Goal: Task Accomplishment & Management: Use online tool/utility

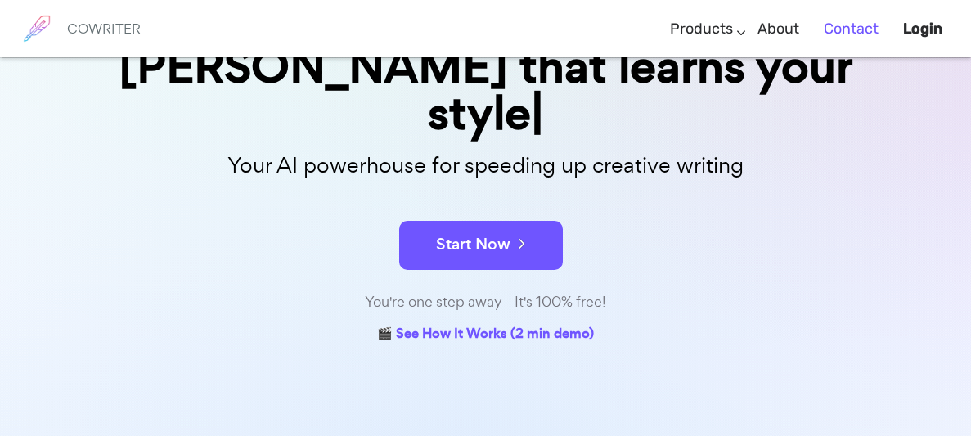
scroll to position [220, 0]
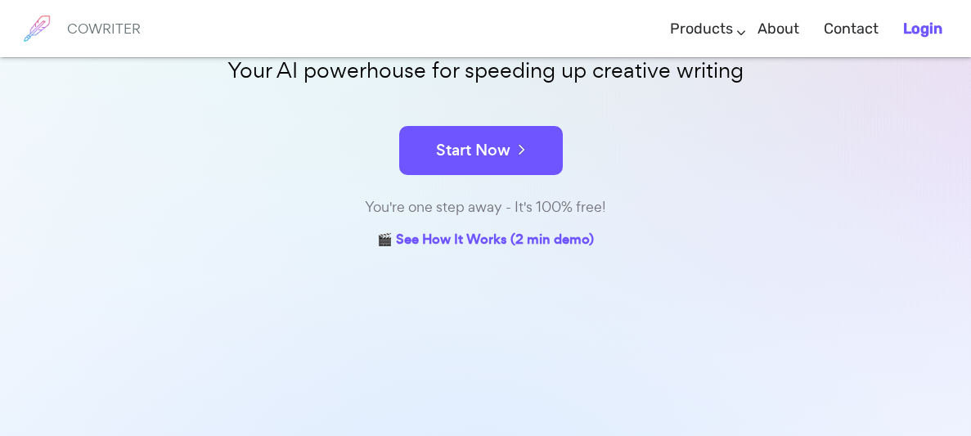
click at [909, 15] on link "Login" at bounding box center [922, 29] width 39 height 48
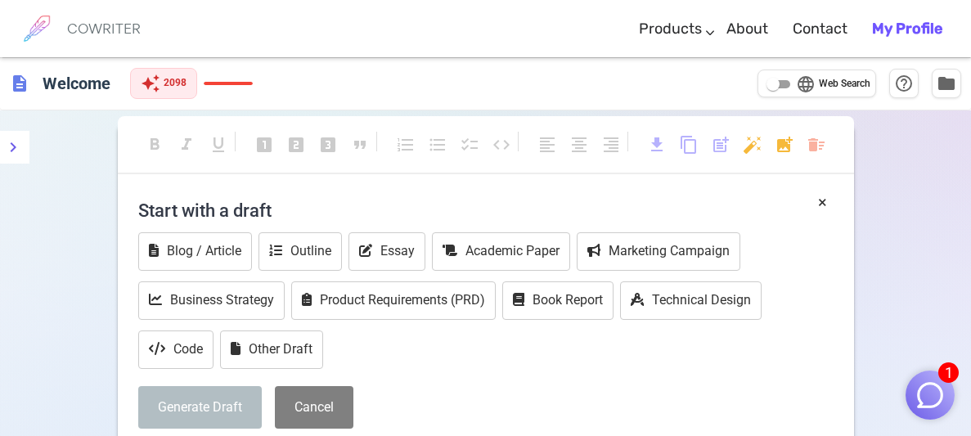
click at [950, 394] on button "1" at bounding box center [930, 395] width 49 height 49
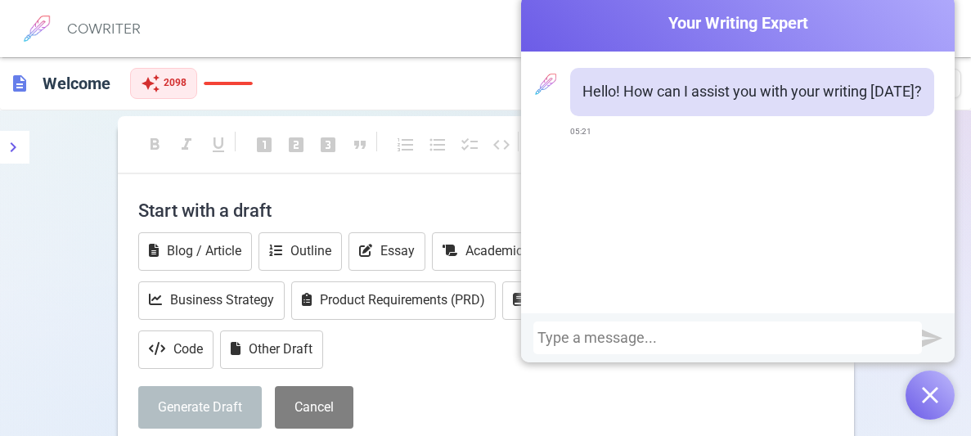
click at [562, 330] on div at bounding box center [727, 338] width 380 height 16
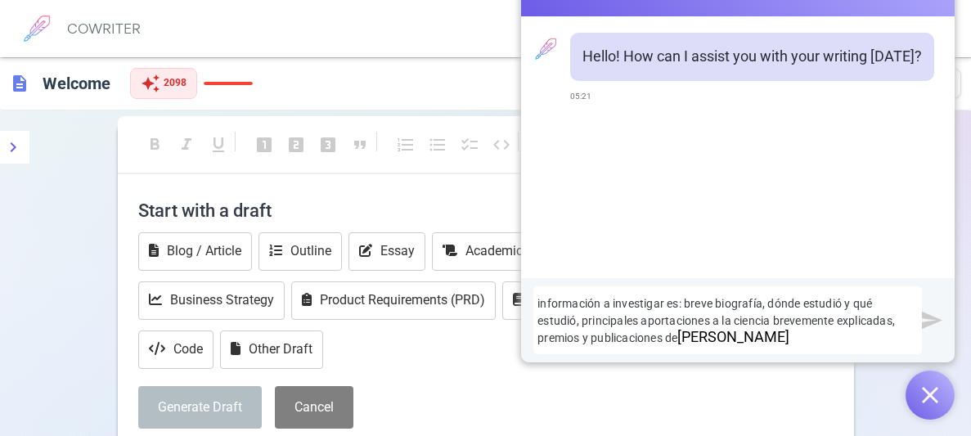
click at [928, 314] on img "submit" at bounding box center [932, 320] width 20 height 20
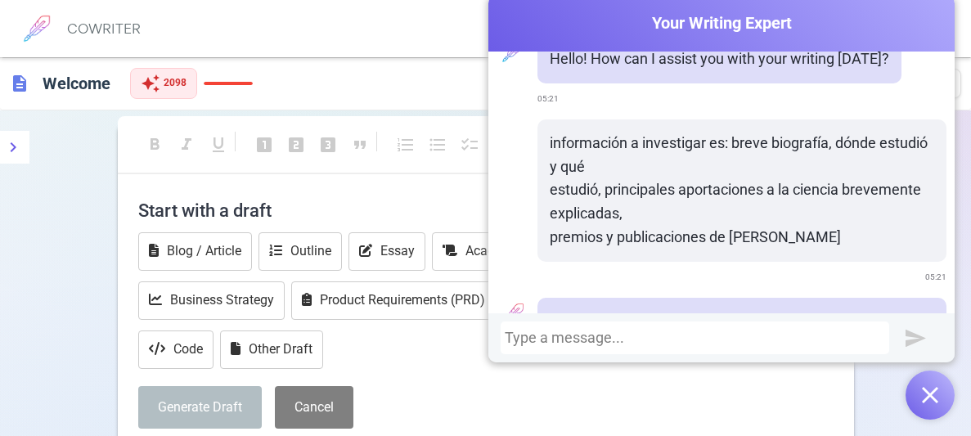
scroll to position [32, 0]
click at [69, 271] on div "format_bold format_italic format_underlined looks_one looks_two looks_3 format_…" at bounding box center [485, 385] width 971 height 551
